Goal: Download file/media

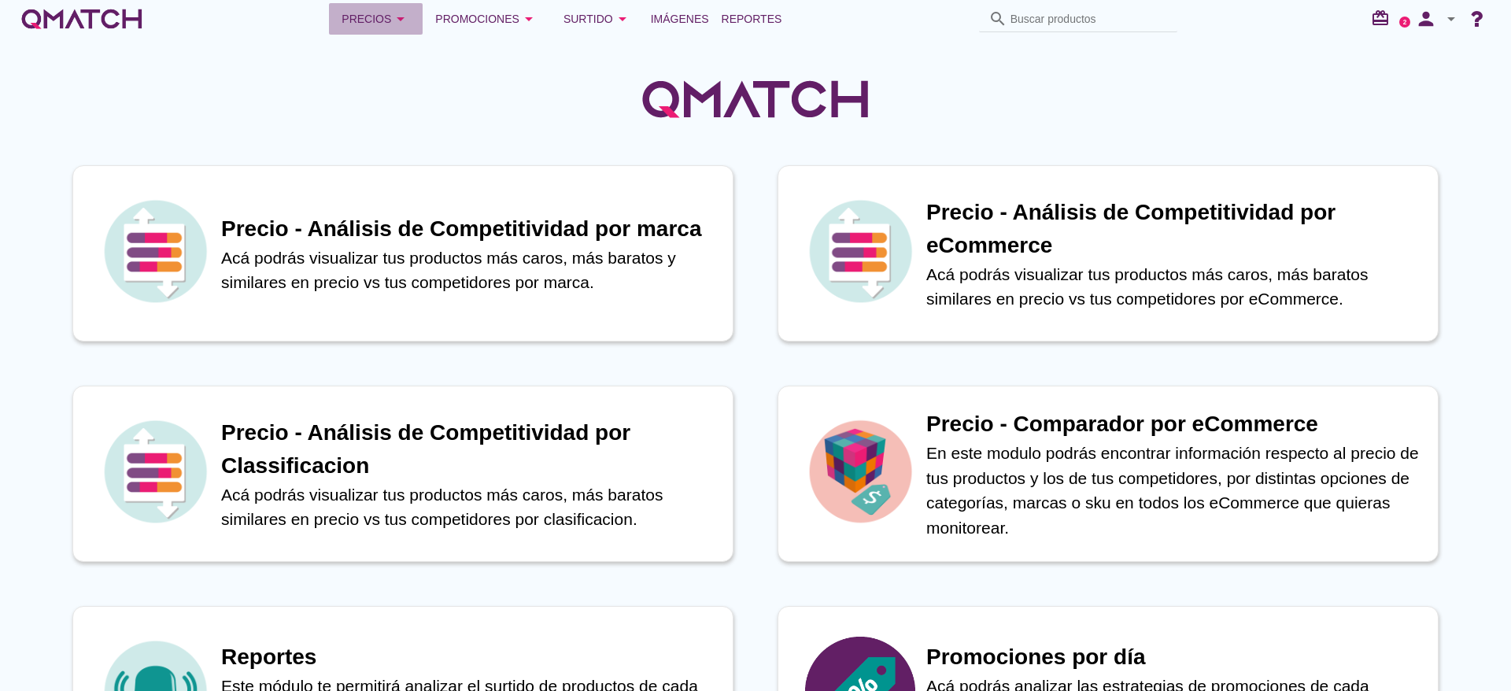
click at [388, 13] on div "Precios arrow_drop_down" at bounding box center [376, 18] width 68 height 19
drag, startPoint x: 421, startPoint y: 109, endPoint x: 471, endPoint y: 97, distance: 51.9
click at [426, 109] on div at bounding box center [755, 90] width 1511 height 105
click at [756, 16] on span "Reportes" at bounding box center [752, 18] width 61 height 19
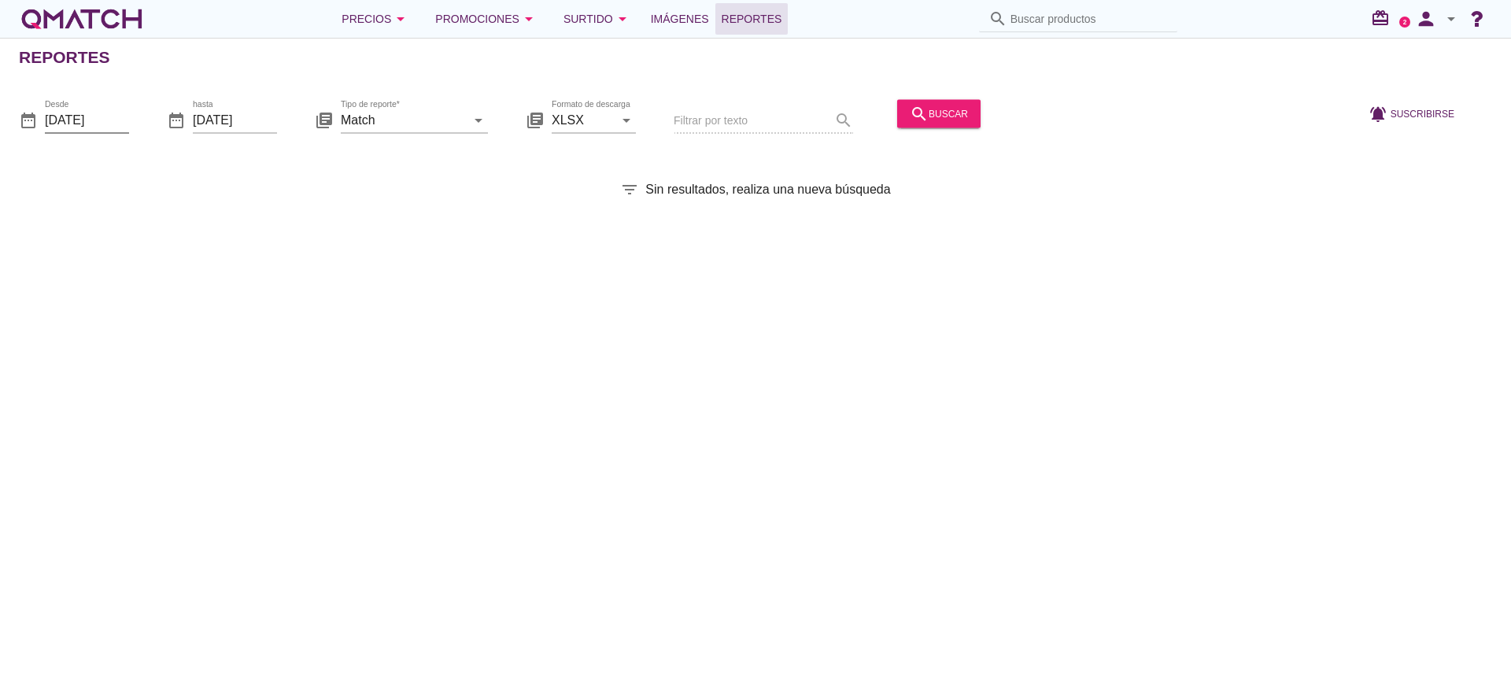
click at [87, 126] on input "[DATE]" at bounding box center [87, 119] width 84 height 25
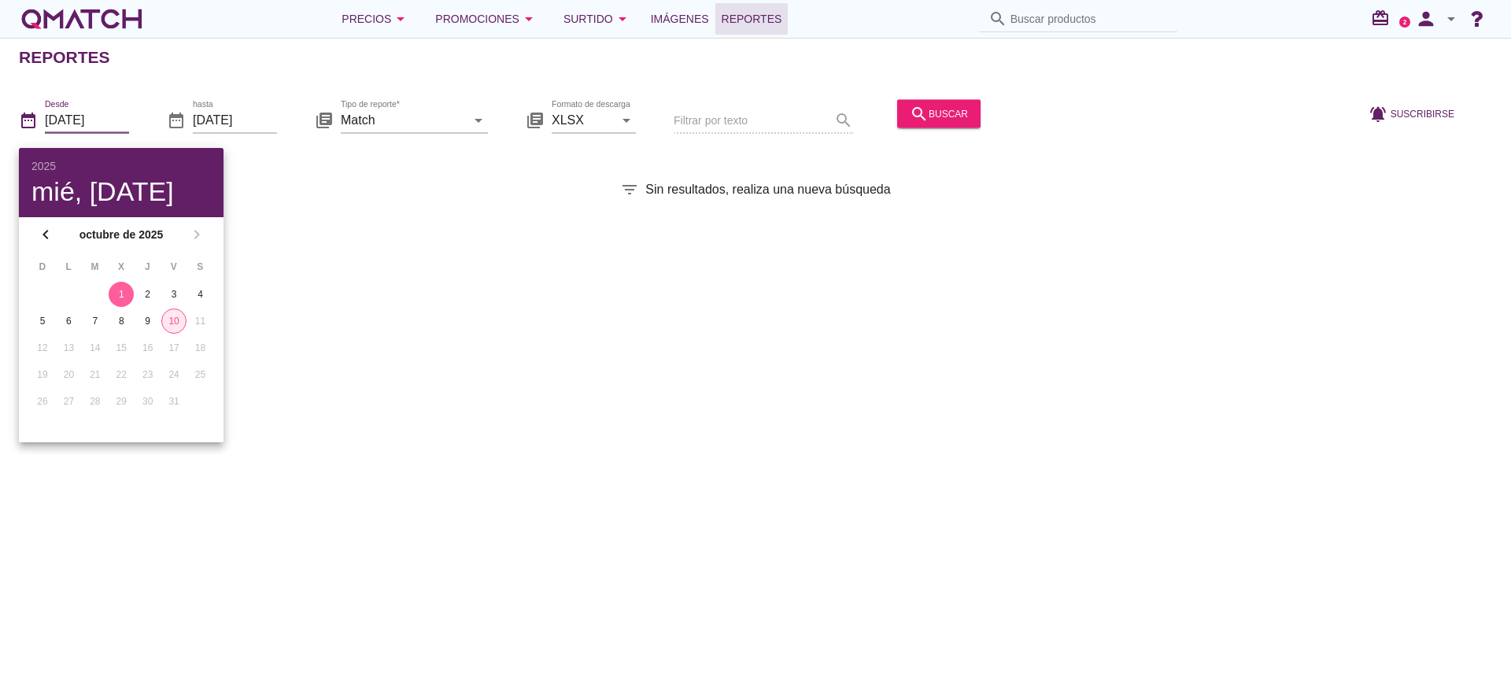
click at [173, 319] on div "10" at bounding box center [174, 321] width 24 height 14
type input "[DATE]"
click at [486, 117] on icon "arrow_drop_down" at bounding box center [478, 119] width 19 height 19
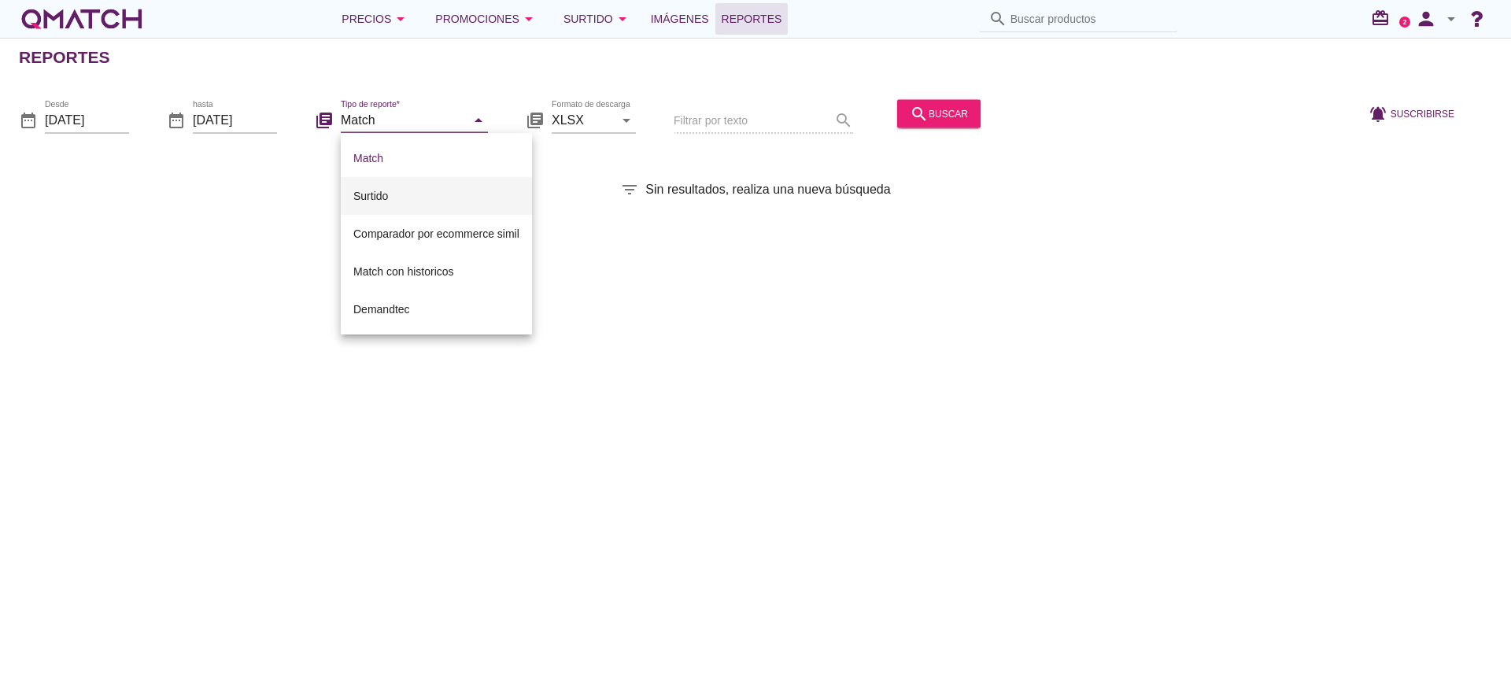
drag, startPoint x: 373, startPoint y: 197, endPoint x: 593, endPoint y: 142, distance: 227.1
click at [374, 198] on div "Surtido" at bounding box center [436, 195] width 166 height 19
type input "Surtido"
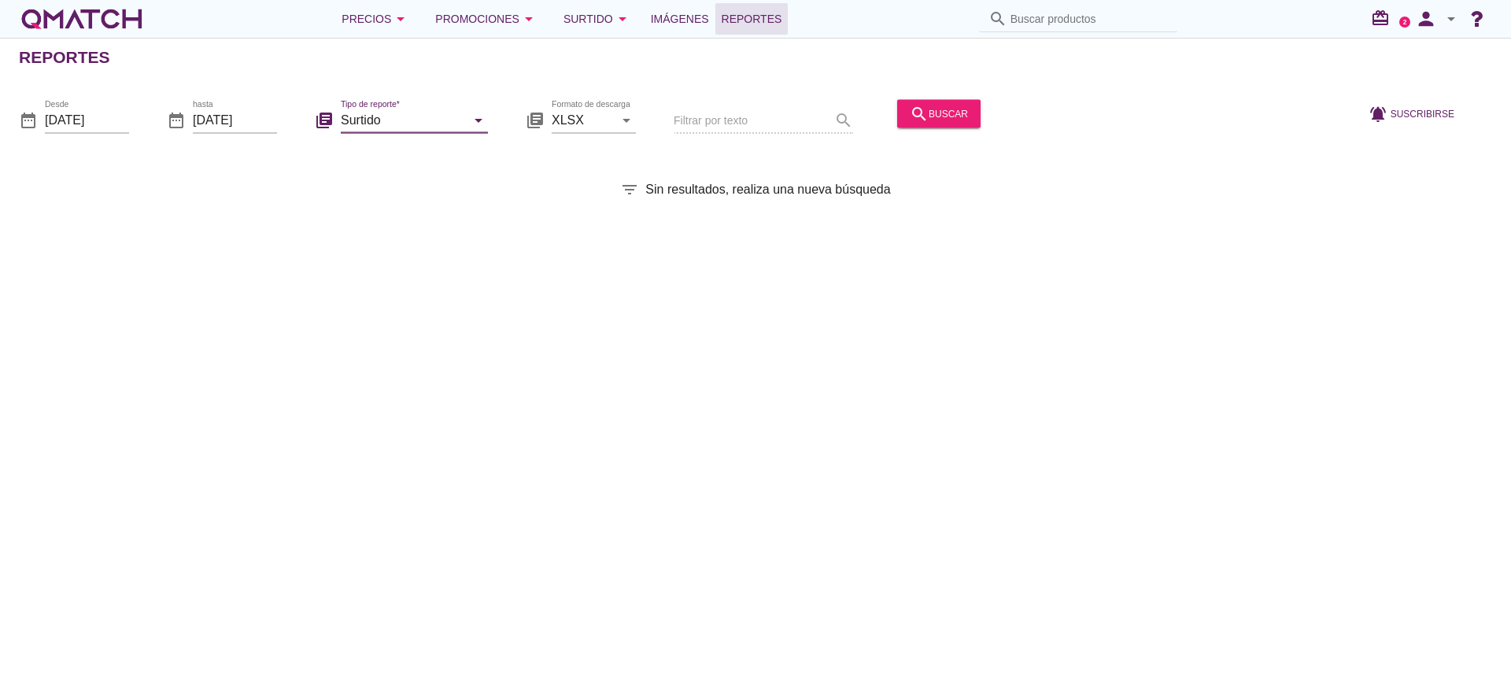
click at [957, 97] on div "search buscar" at bounding box center [939, 121] width 96 height 54
click at [955, 105] on div "search buscar" at bounding box center [939, 113] width 58 height 19
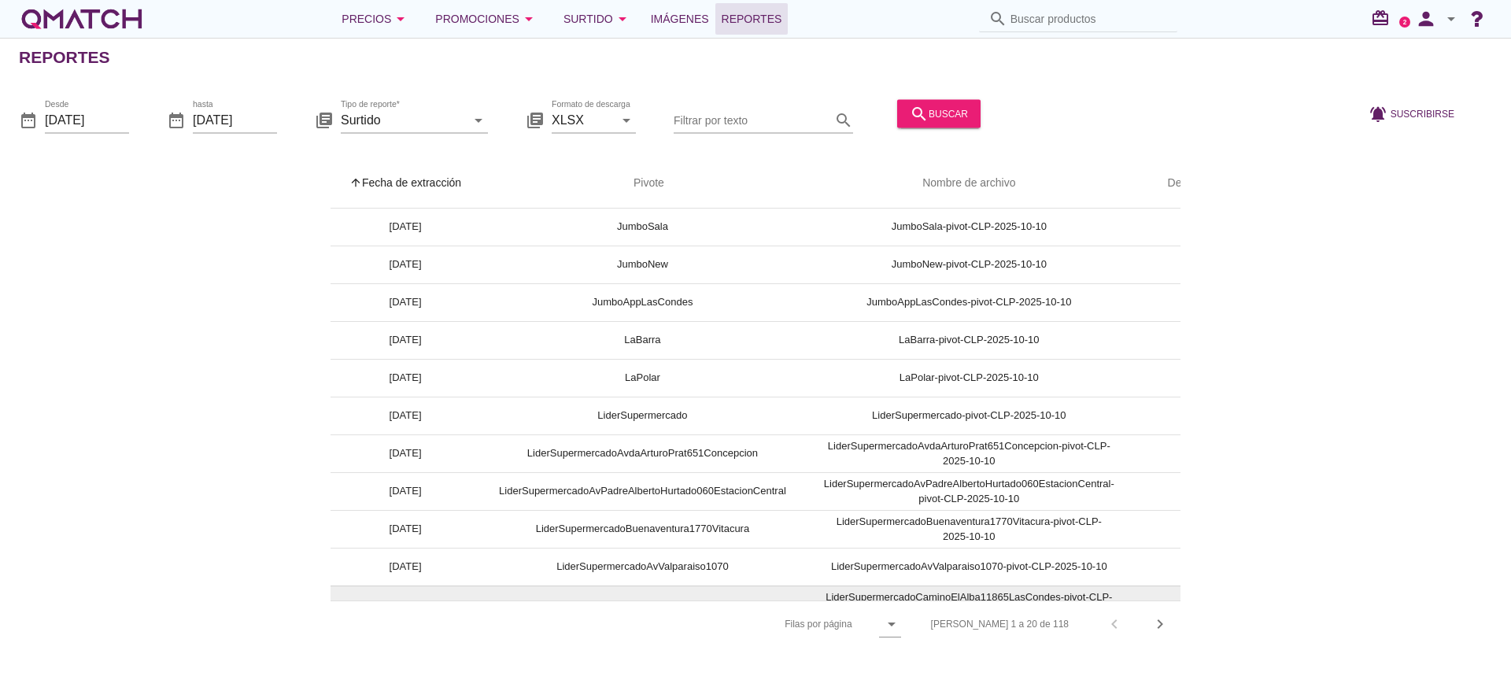
scroll to position [378, 0]
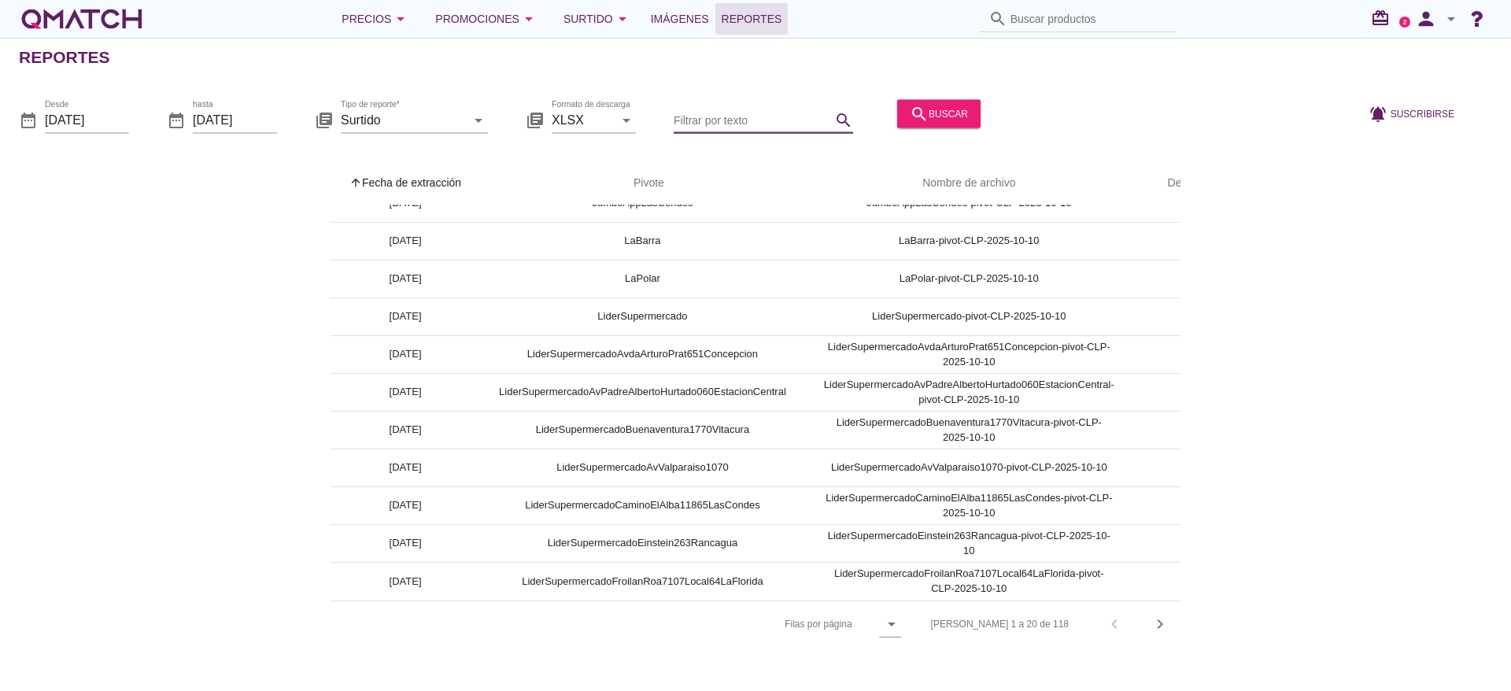
click at [753, 119] on input "Filtrar por texto" at bounding box center [752, 119] width 157 height 25
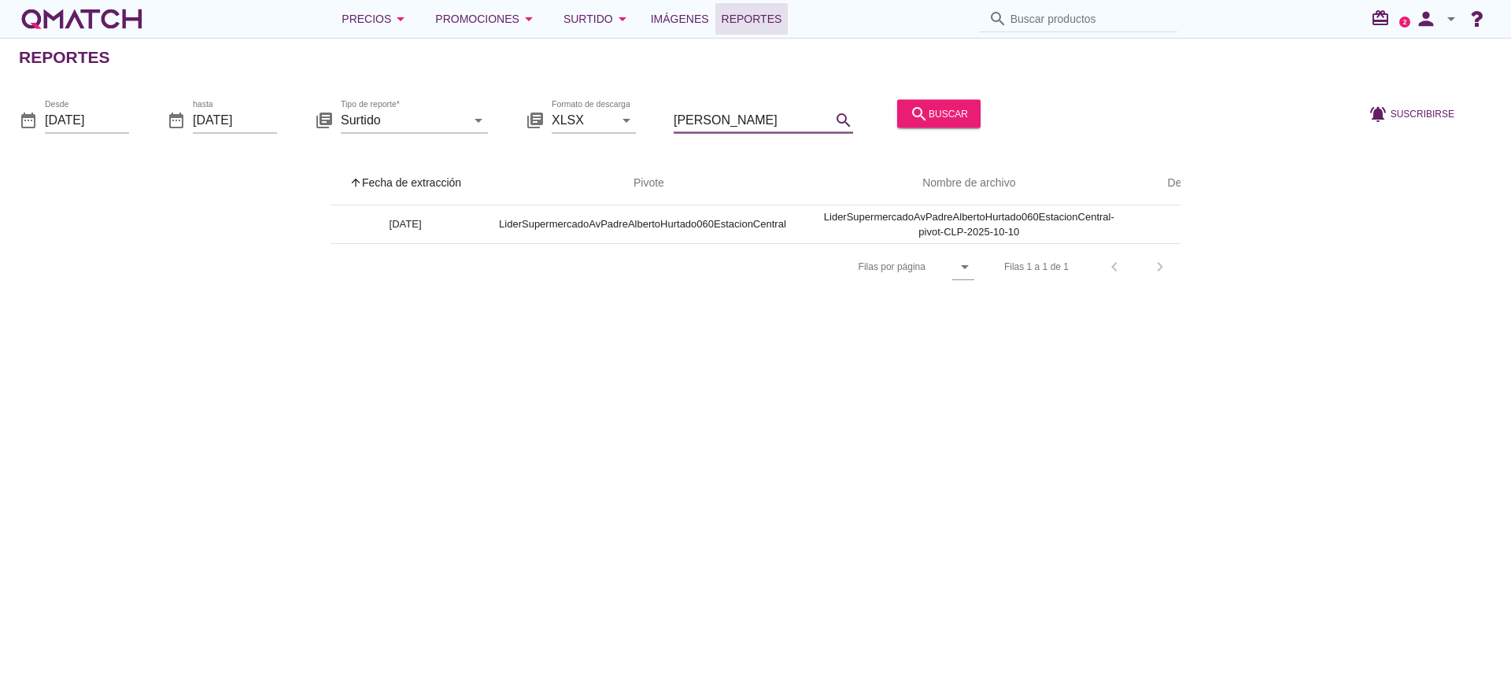
scroll to position [0, 72]
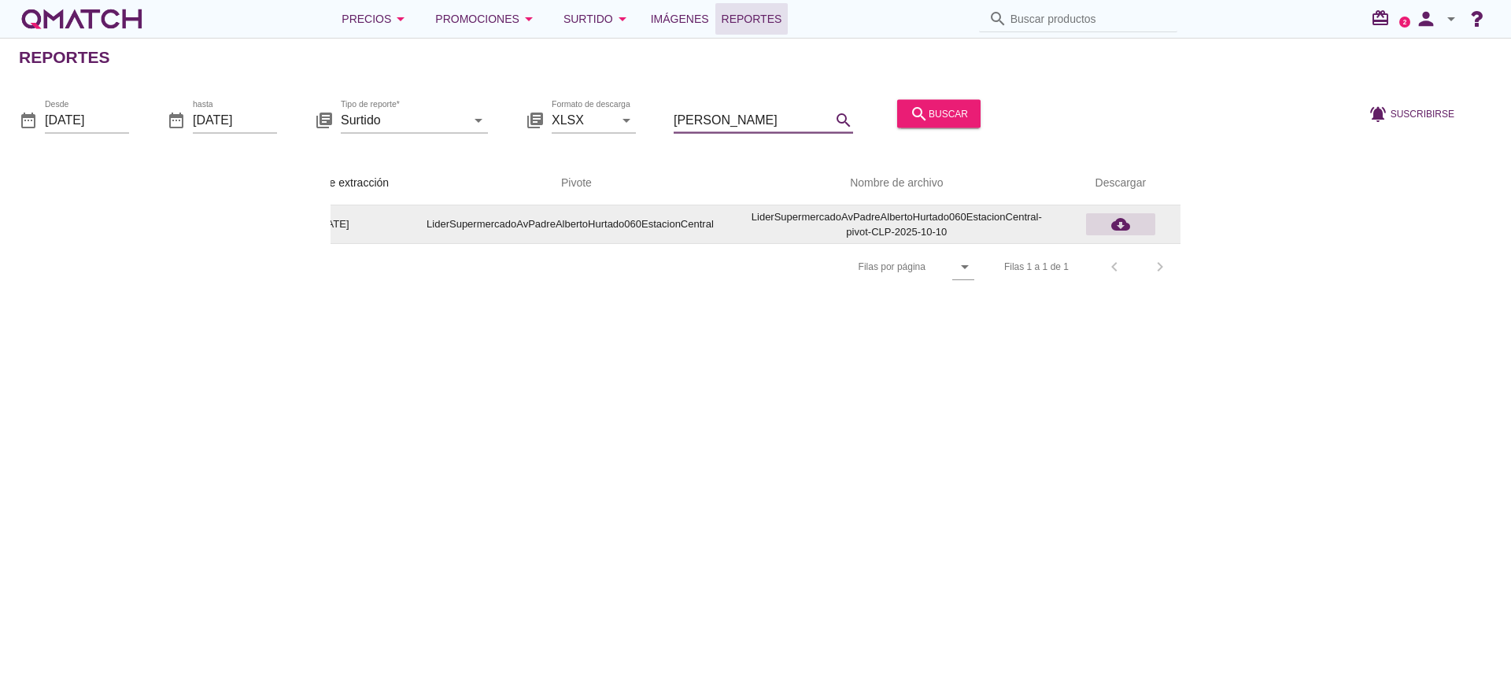
type input "[PERSON_NAME]"
click at [1119, 221] on icon "cloud_download" at bounding box center [1120, 224] width 19 height 19
